Goal: Information Seeking & Learning: Learn about a topic

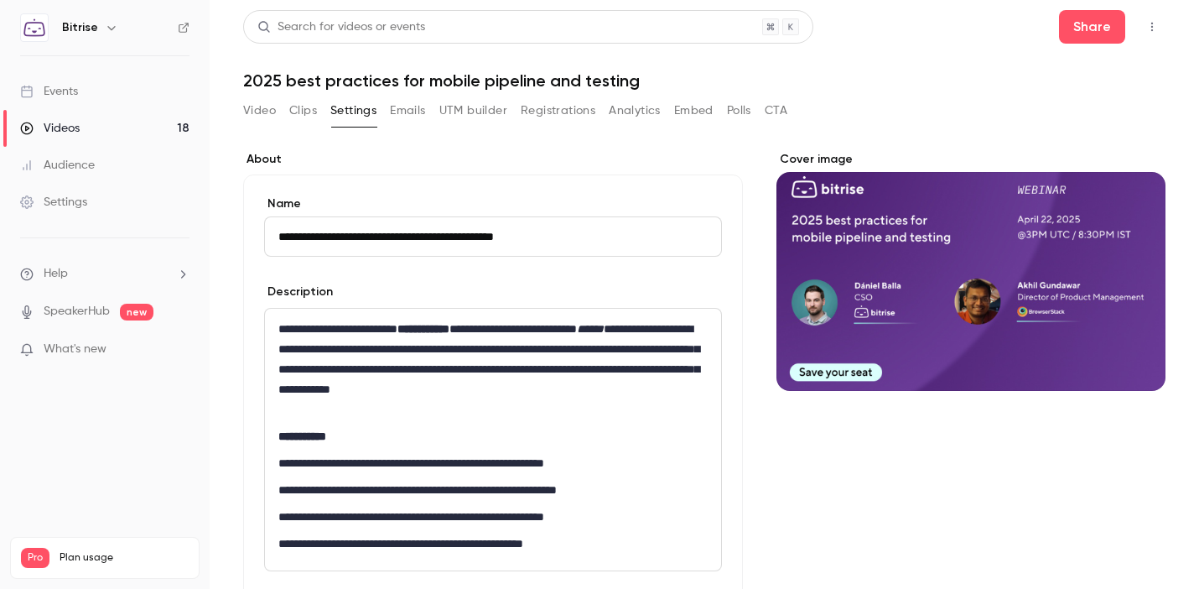
scroll to position [628, 0]
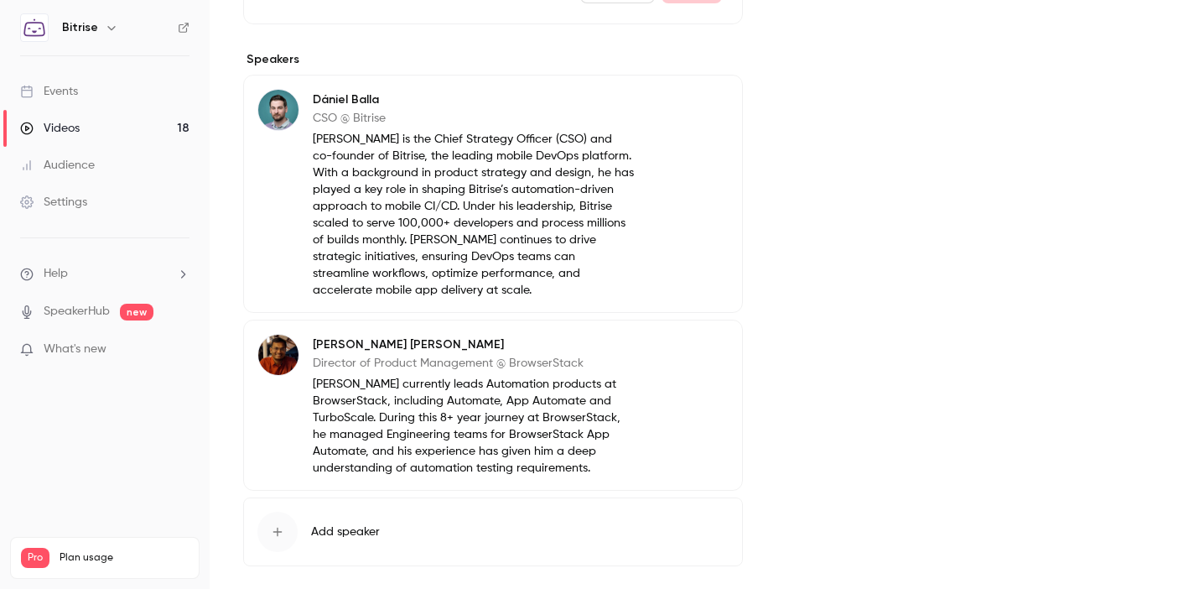
click at [65, 96] on div "Events" at bounding box center [49, 91] width 58 height 17
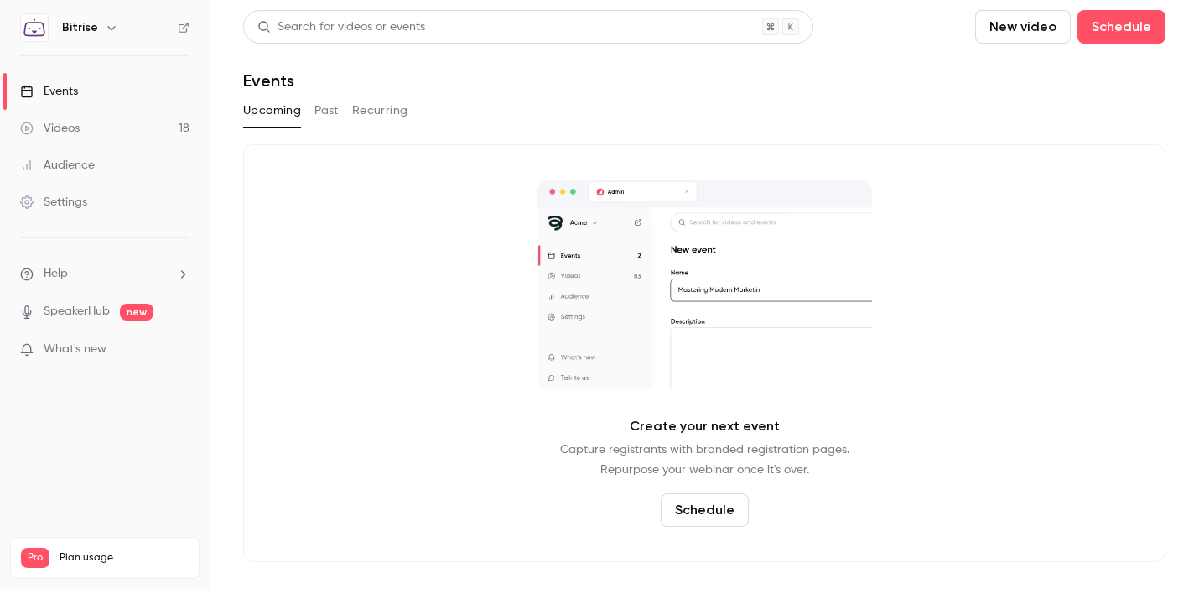
click at [330, 120] on button "Past" at bounding box center [326, 110] width 24 height 27
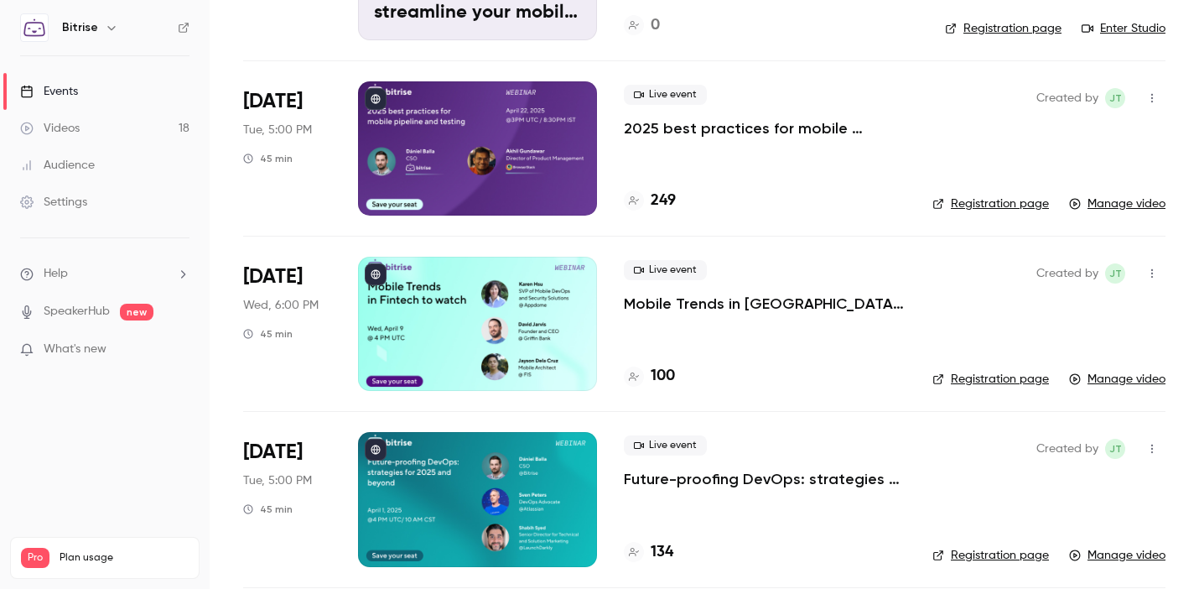
scroll to position [956, 0]
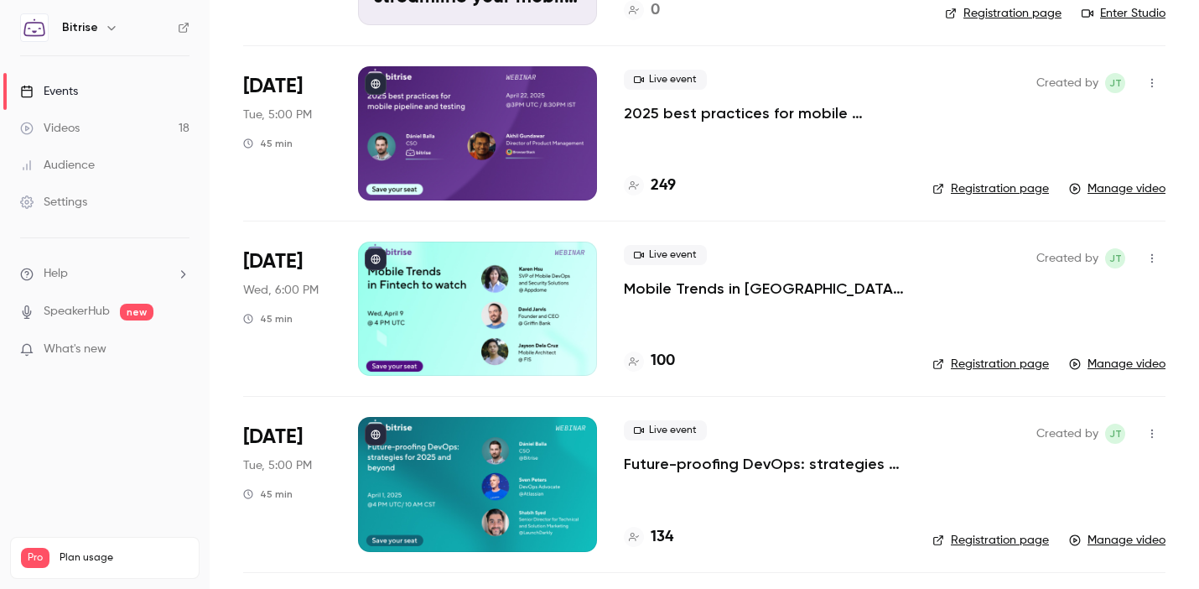
click at [1032, 364] on link "Registration page" at bounding box center [990, 363] width 117 height 17
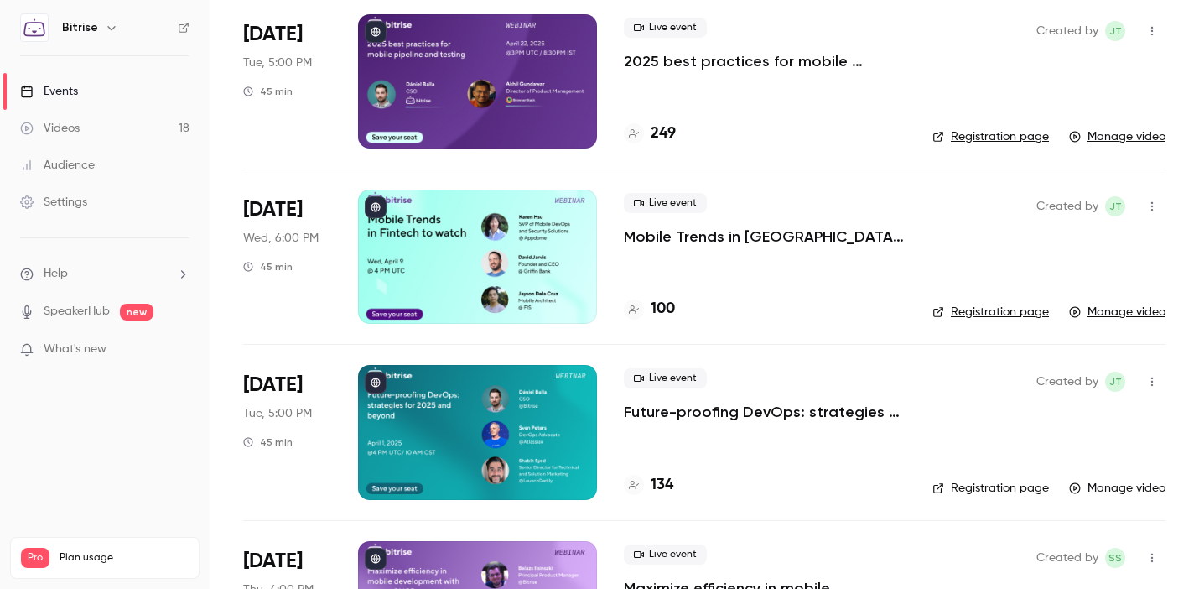
click at [763, 231] on p "Mobile Trends in [GEOGRAPHIC_DATA] to watch" at bounding box center [765, 236] width 282 height 20
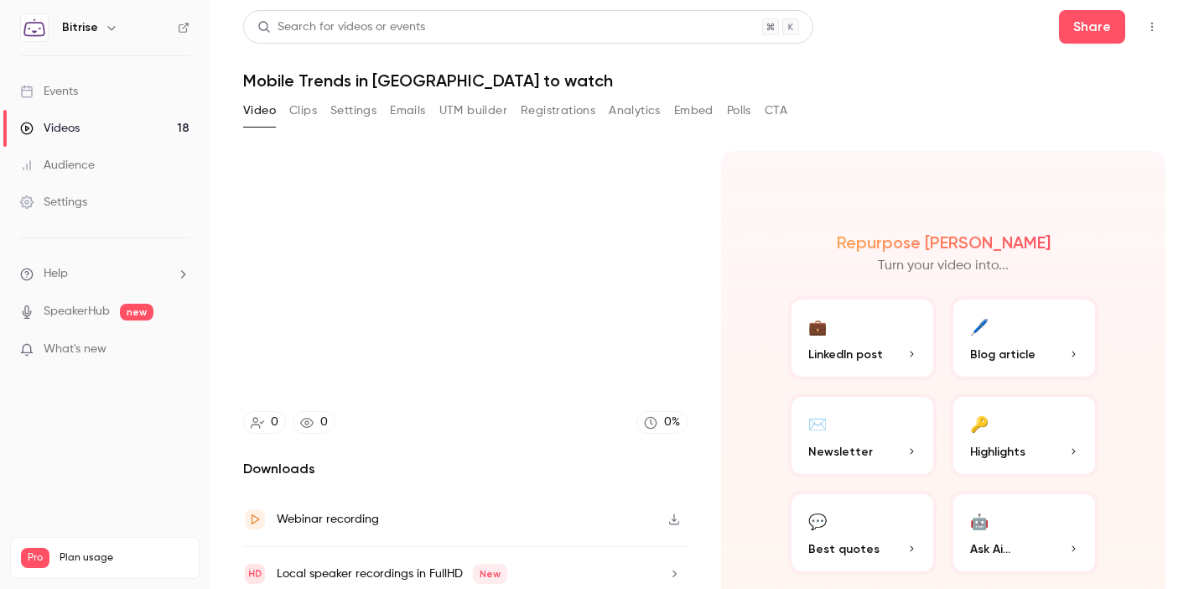
scroll to position [66, 0]
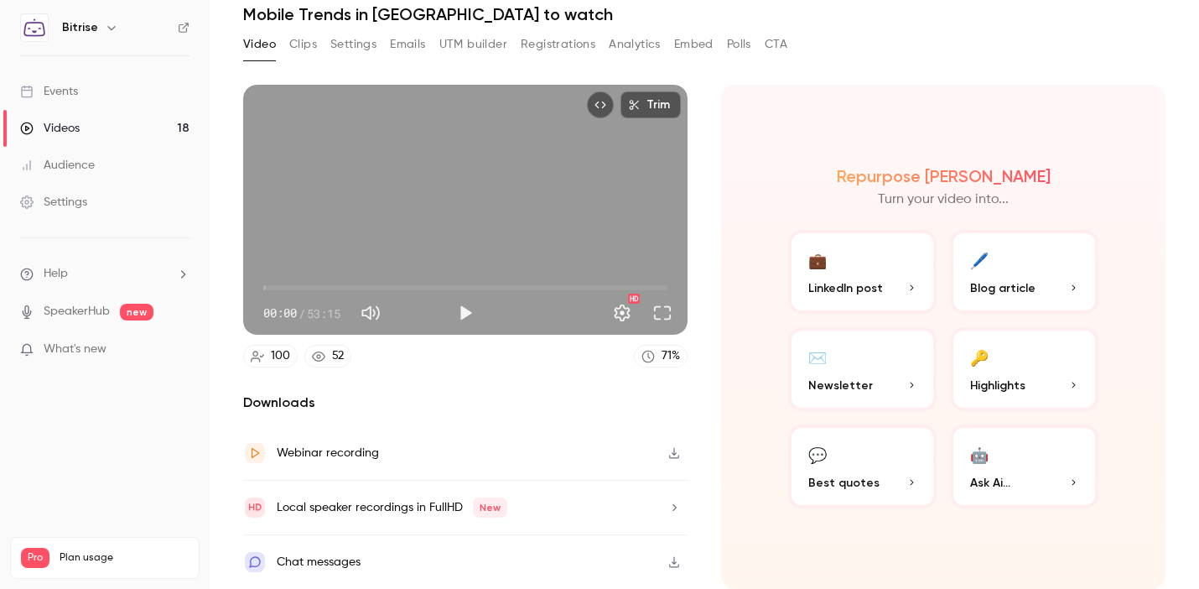
drag, startPoint x: 348, startPoint y: 43, endPoint x: 421, endPoint y: 52, distance: 73.5
click at [348, 43] on button "Settings" at bounding box center [353, 44] width 46 height 27
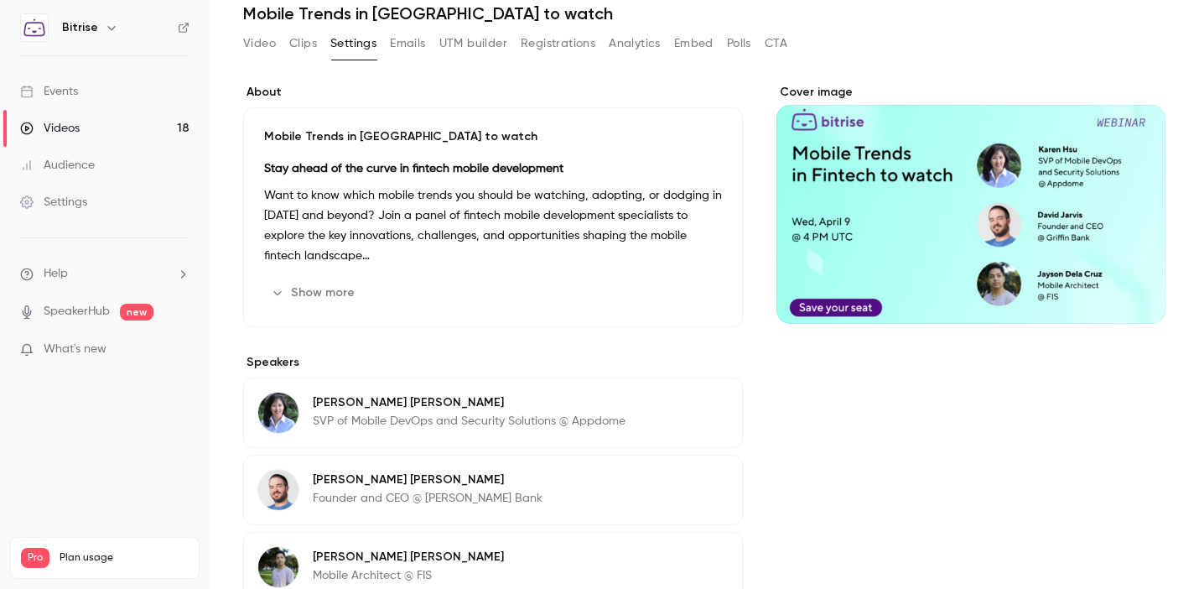
scroll to position [54, 0]
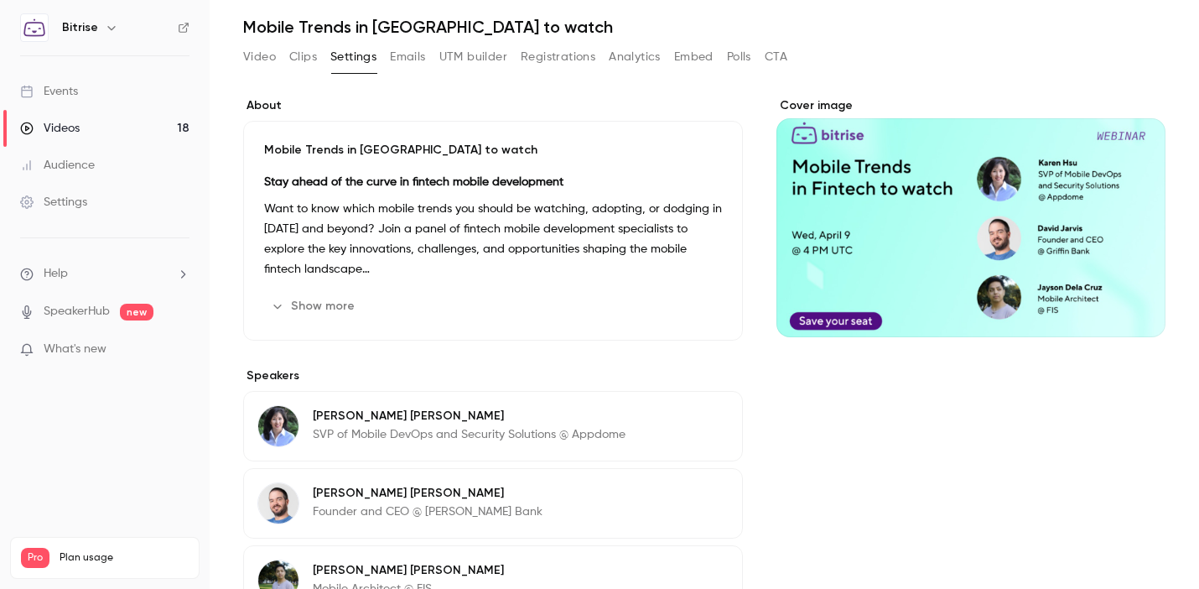
drag, startPoint x: 327, startPoint y: 303, endPoint x: 344, endPoint y: 293, distance: 19.6
click at [327, 303] on button "Show more" at bounding box center [314, 306] width 101 height 27
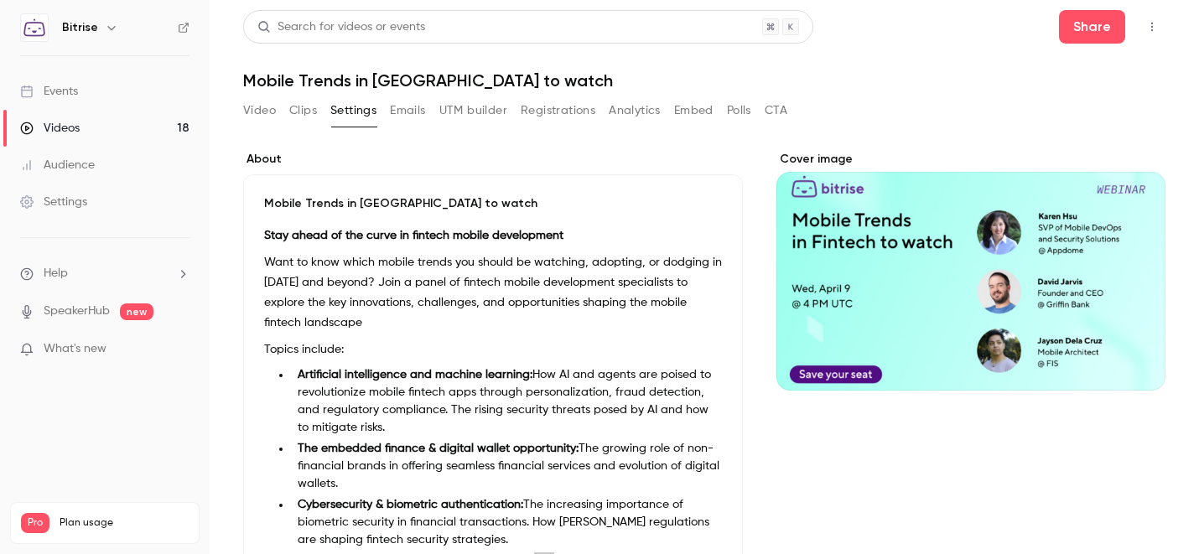
scroll to position [289, 0]
